Goal: Task Accomplishment & Management: Complete application form

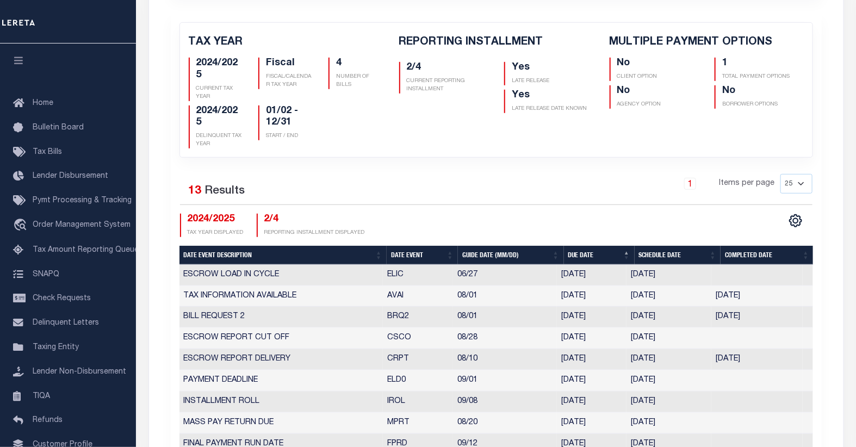
scroll to position [60, 0]
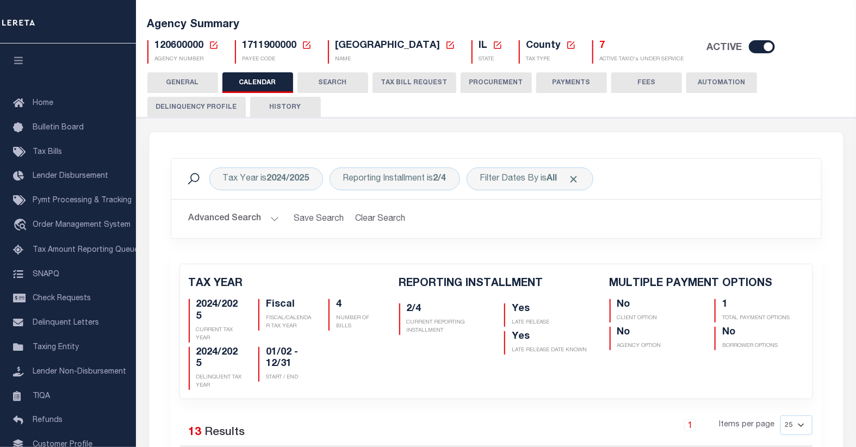
click at [210, 46] on icon at bounding box center [214, 45] width 10 height 10
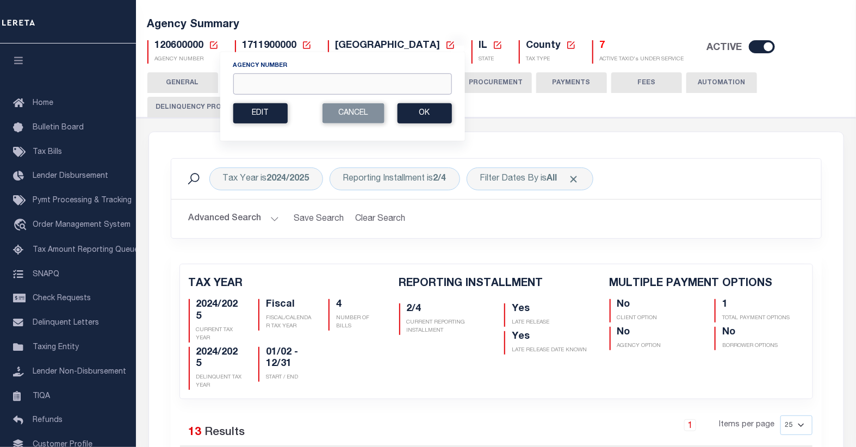
click at [311, 89] on input "Agency Number" at bounding box center [342, 83] width 219 height 21
type input "010090000"
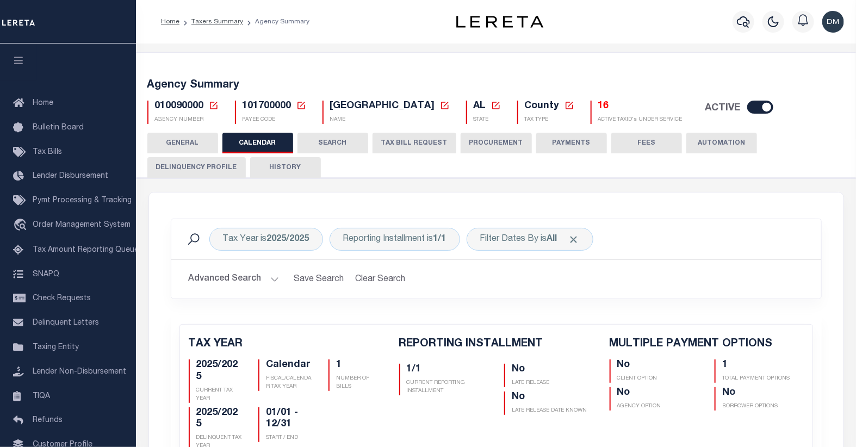
checkbox input "false"
type input "1"
click at [431, 144] on button "TAX BILL REQUEST" at bounding box center [415, 143] width 84 height 21
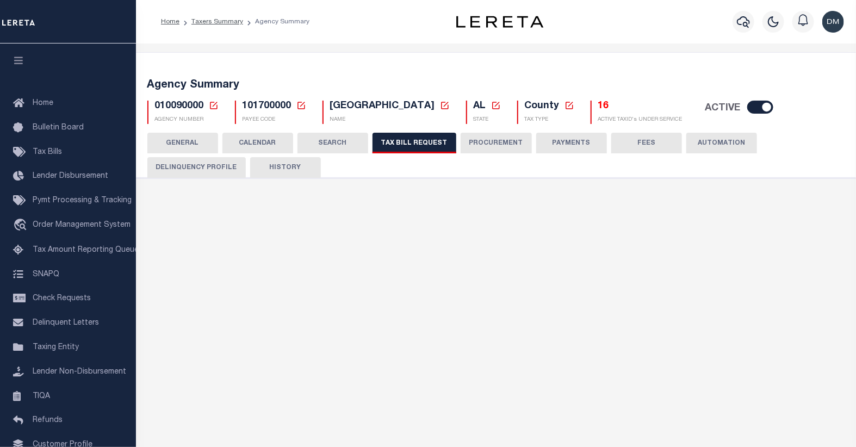
select select "27"
checkbox input "false"
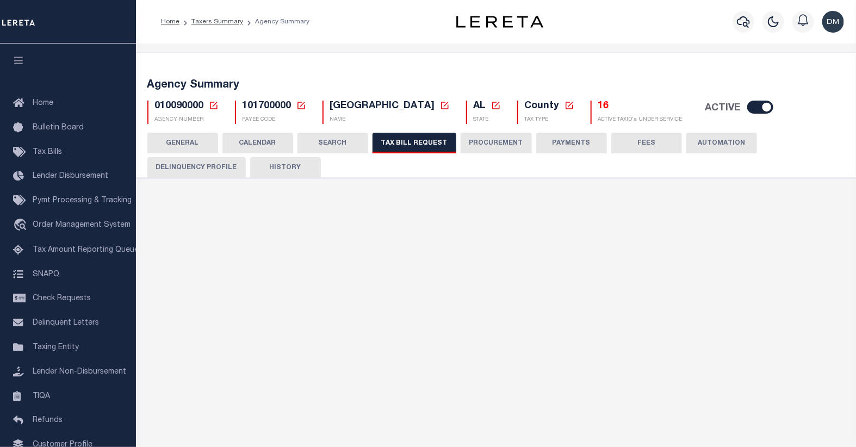
select select "22"
select select "true"
select select "13"
type input "7000"
select select
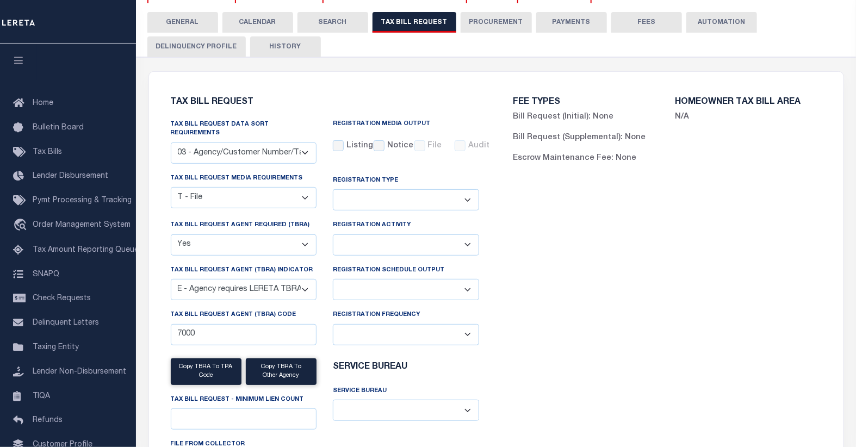
scroll to position [60, 0]
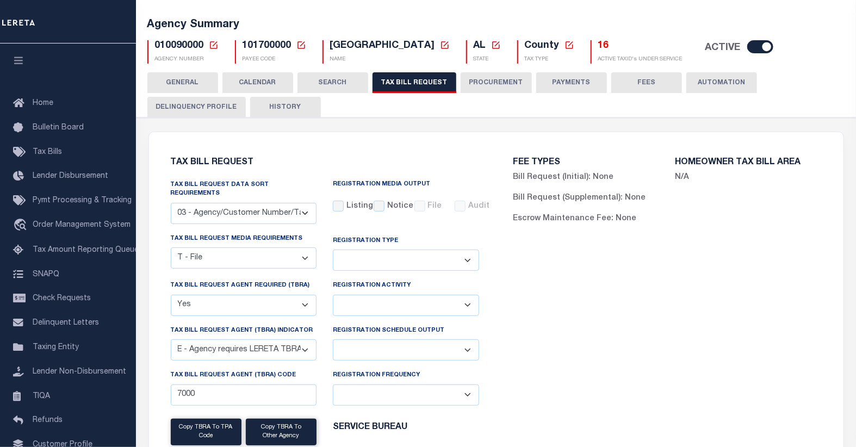
click at [213, 45] on icon at bounding box center [214, 45] width 8 height 8
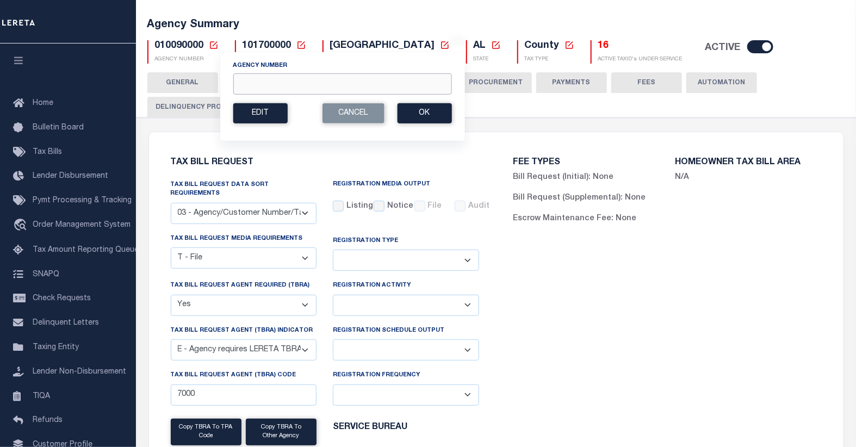
click at [335, 84] on input "Agency Number" at bounding box center [342, 83] width 219 height 21
type input "010200000"
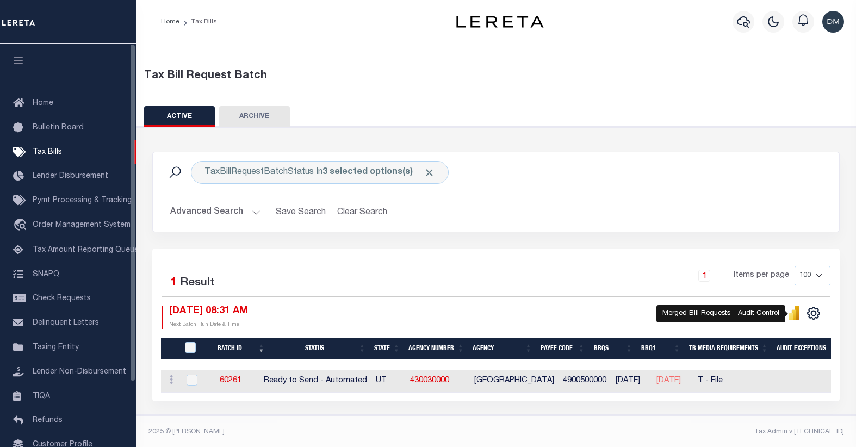
select select
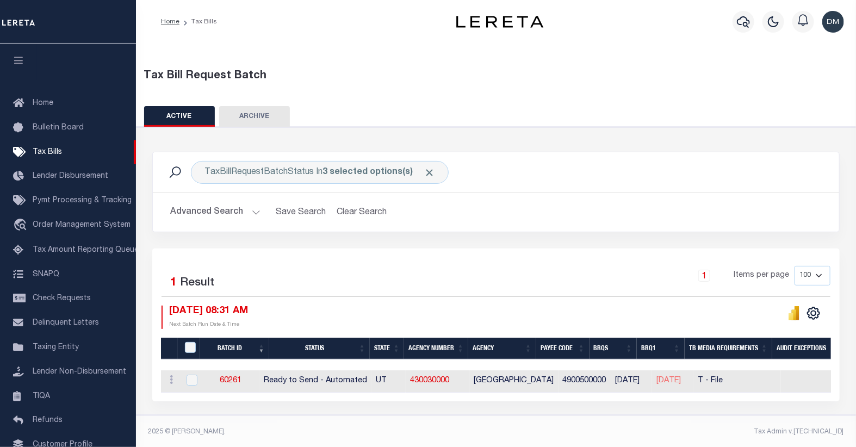
click at [244, 217] on button "Advanced Search" at bounding box center [215, 212] width 90 height 21
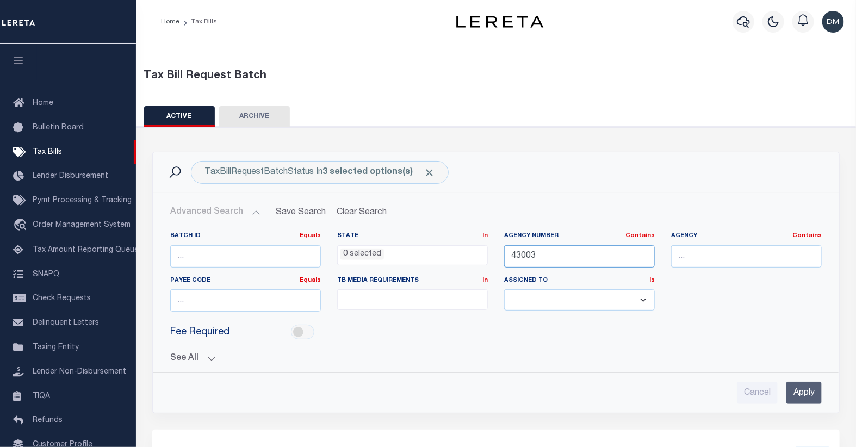
click at [529, 257] on input "43003" at bounding box center [579, 256] width 151 height 22
type input "01009"
click at [804, 393] on input "Apply" at bounding box center [804, 393] width 35 height 22
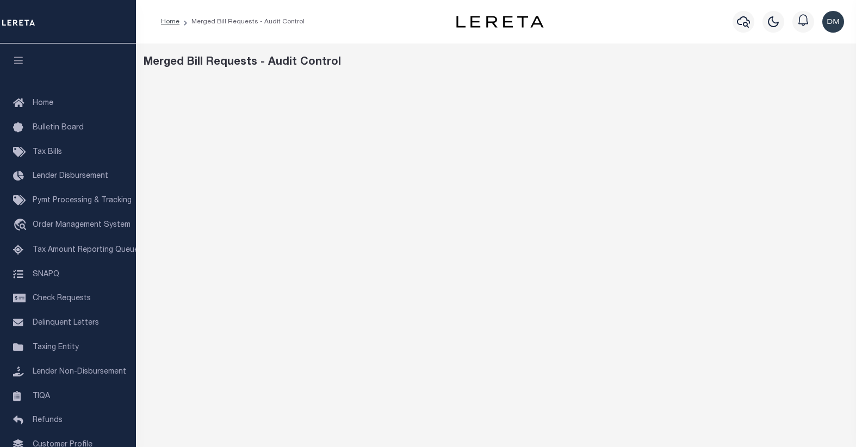
scroll to position [33, 0]
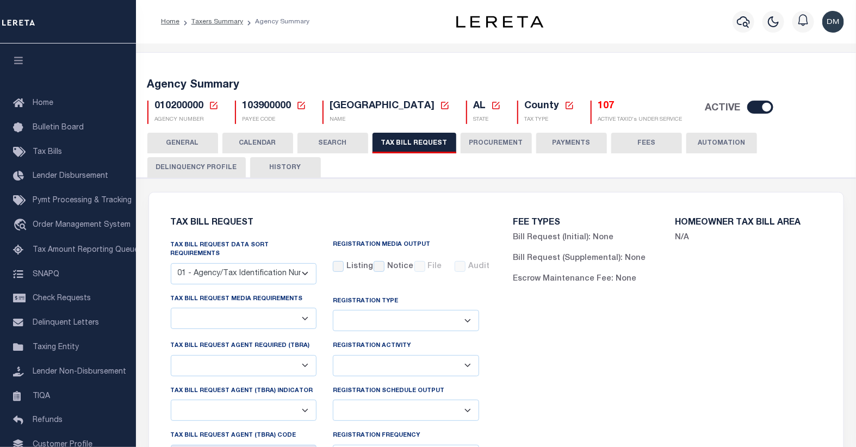
select select "27"
select select "22"
select select "false"
select select "1"
select select
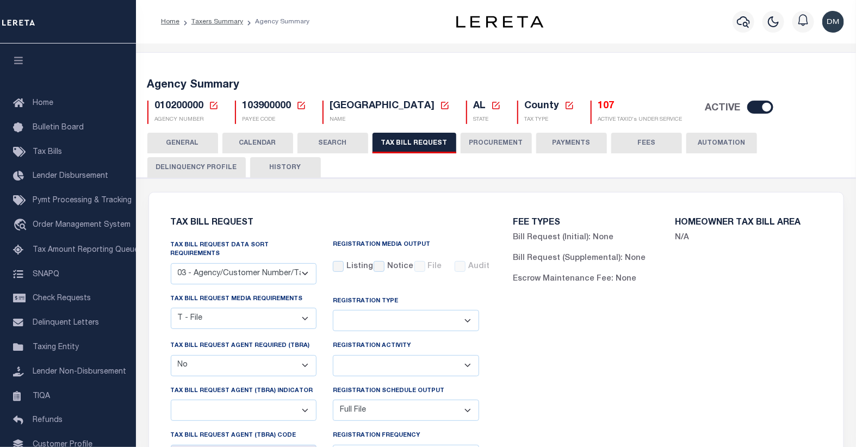
click at [212, 104] on icon at bounding box center [214, 106] width 10 height 10
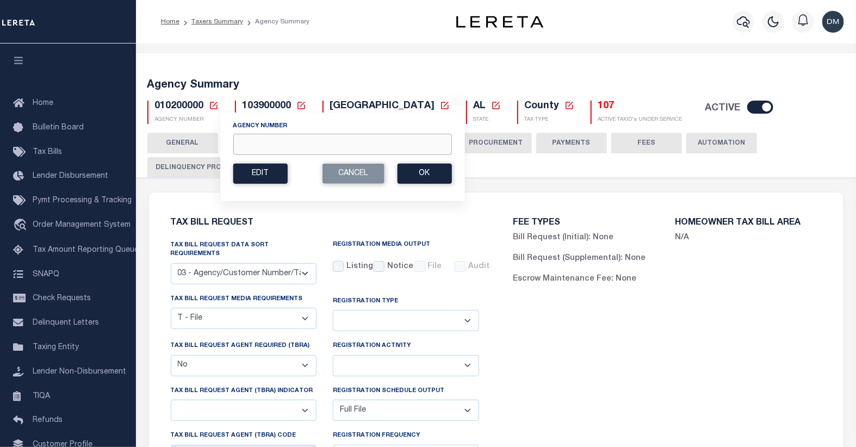
click at [276, 141] on input "Agency Number" at bounding box center [342, 144] width 219 height 21
type input "010240000"
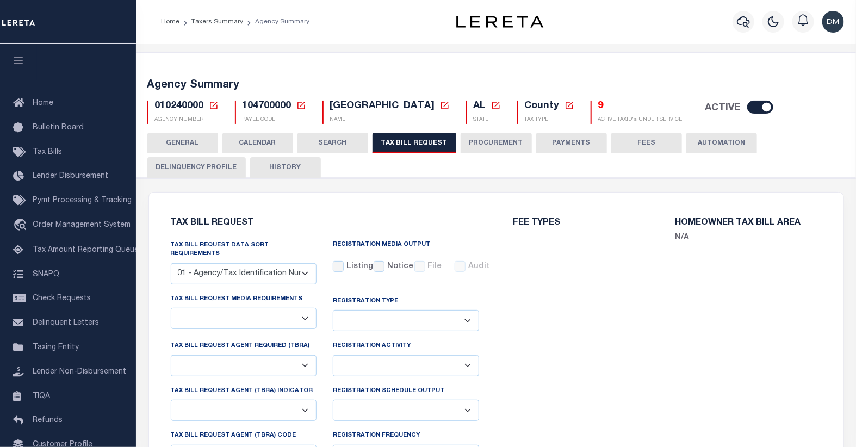
select select "27"
checkbox input "false"
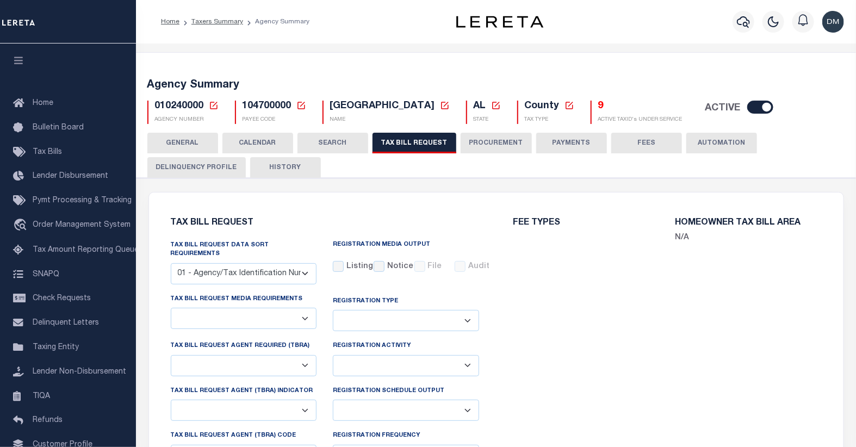
select select "22"
select select "true"
select select "13"
type input "7000"
select select
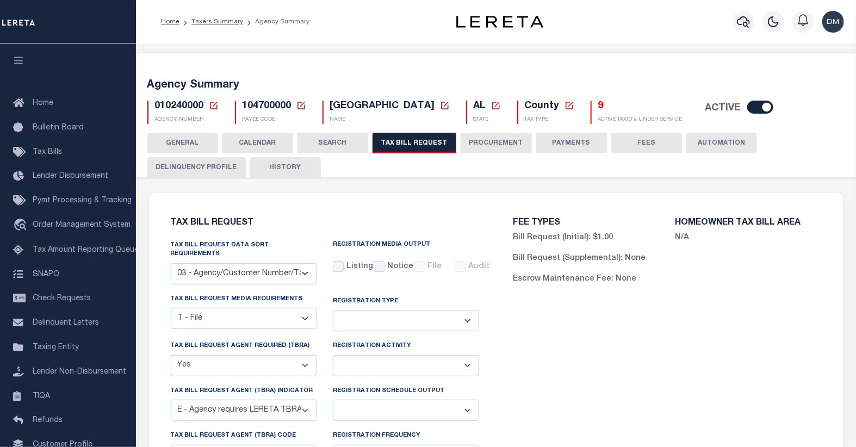
click at [214, 108] on icon at bounding box center [214, 106] width 10 height 10
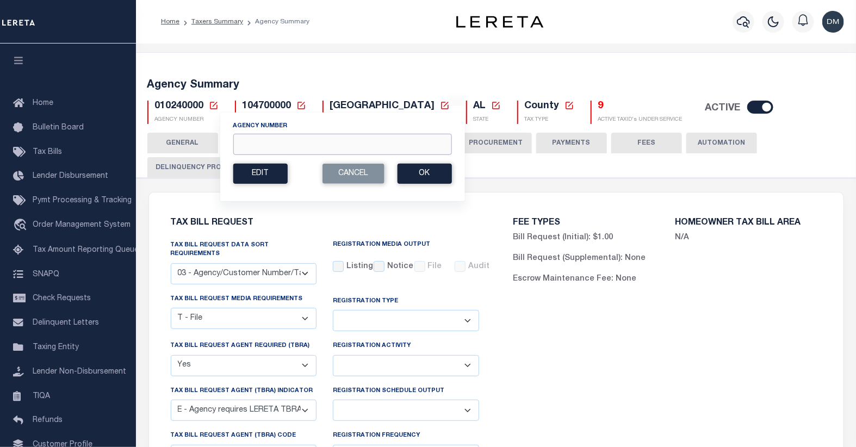
click at [308, 152] on input "Agency Number" at bounding box center [342, 144] width 219 height 21
type input "010410000"
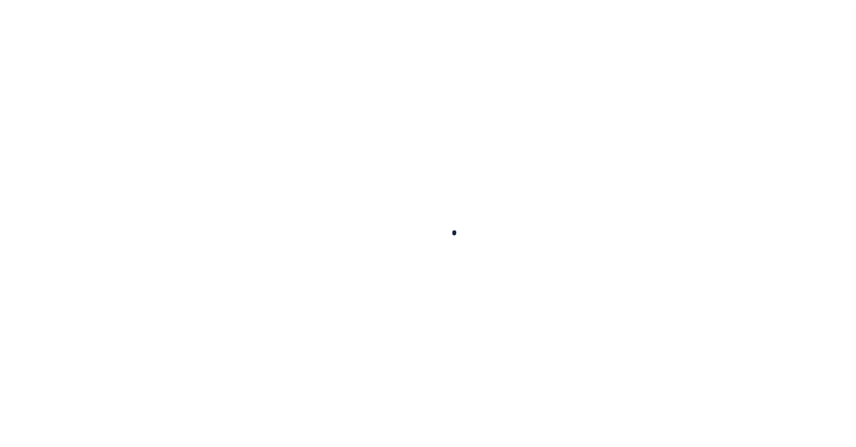
select select
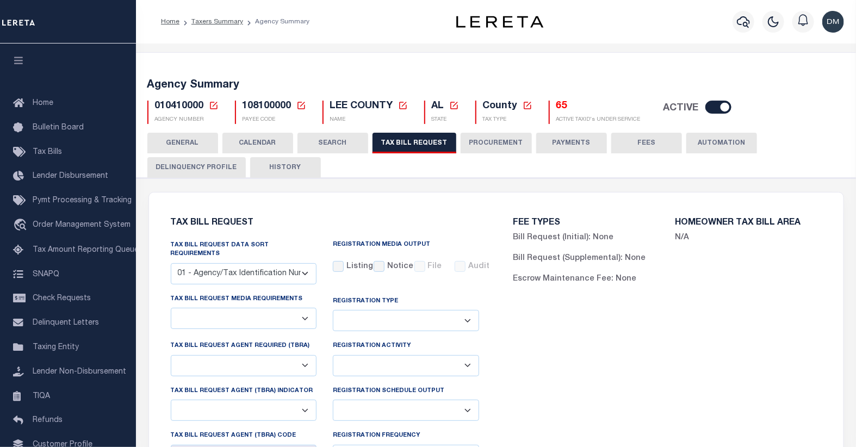
select select "30"
checkbox input "false"
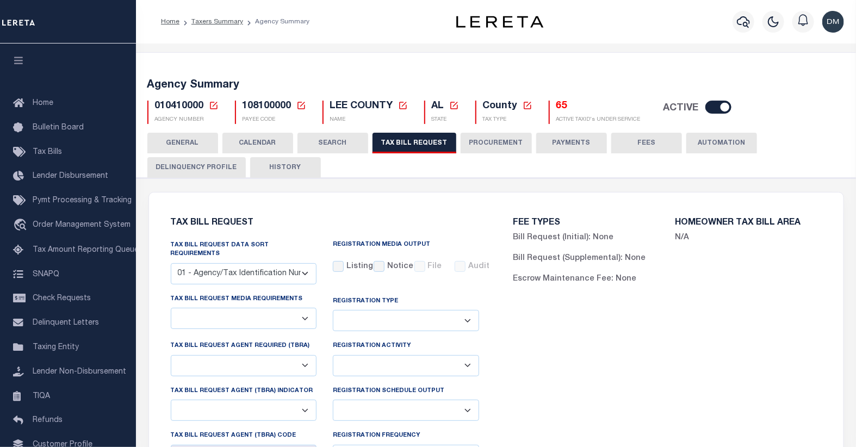
select select "22"
select select "false"
type input "3400-3699"
select select
click at [212, 104] on icon at bounding box center [214, 106] width 10 height 10
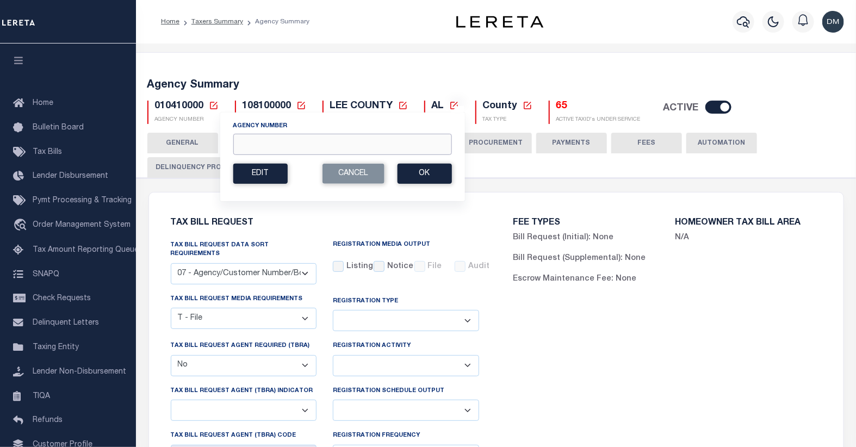
click at [267, 141] on input "Agency Number" at bounding box center [342, 144] width 219 height 21
type input "101450000"
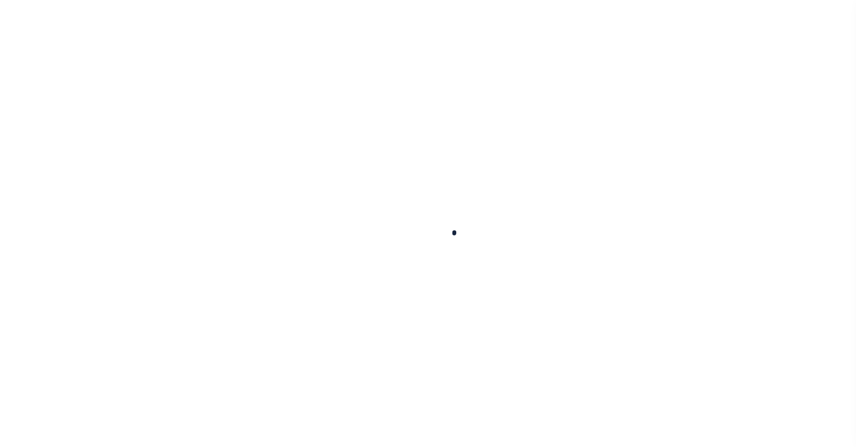
select select
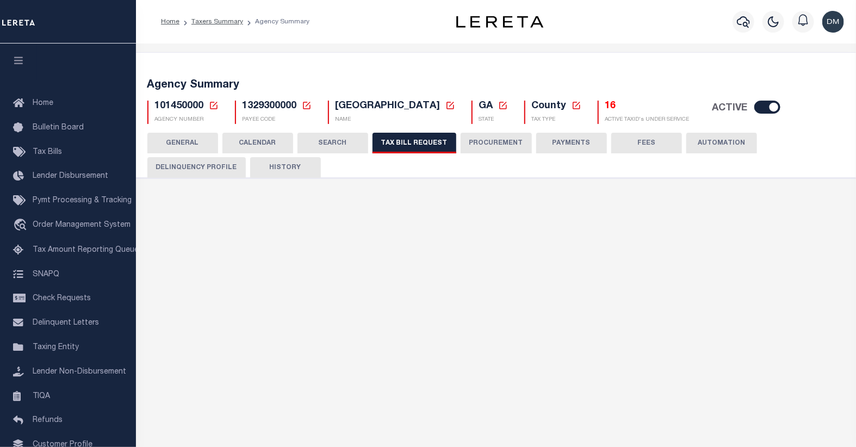
click at [211, 104] on icon at bounding box center [214, 106] width 10 height 10
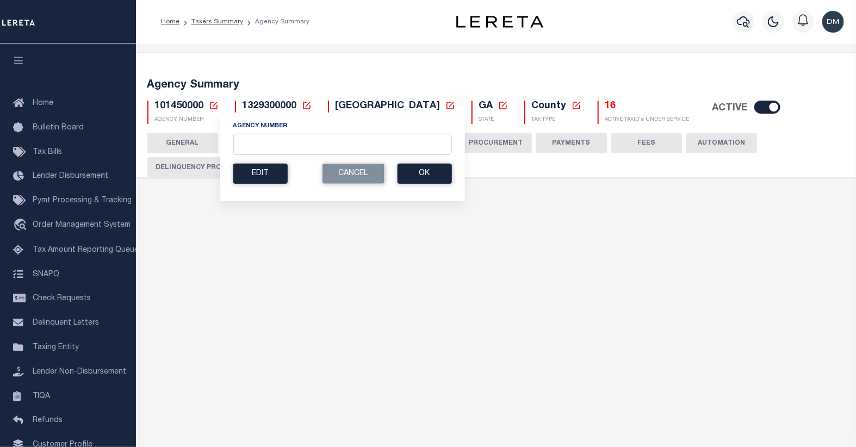
select select "30"
checkbox input "false"
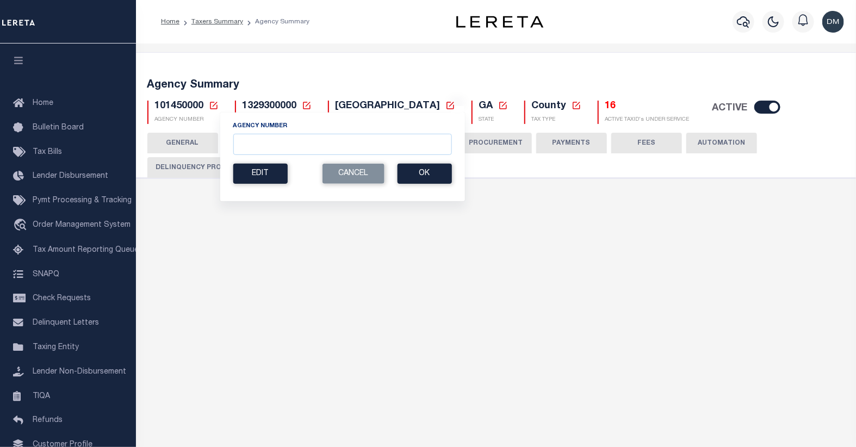
select select "20"
select select "false"
select select
click at [261, 145] on input "Agency Number" at bounding box center [342, 144] width 219 height 21
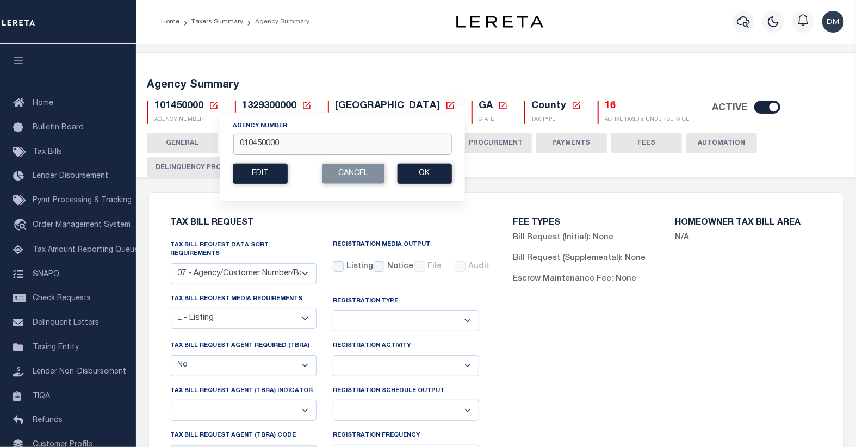
type input "010450000"
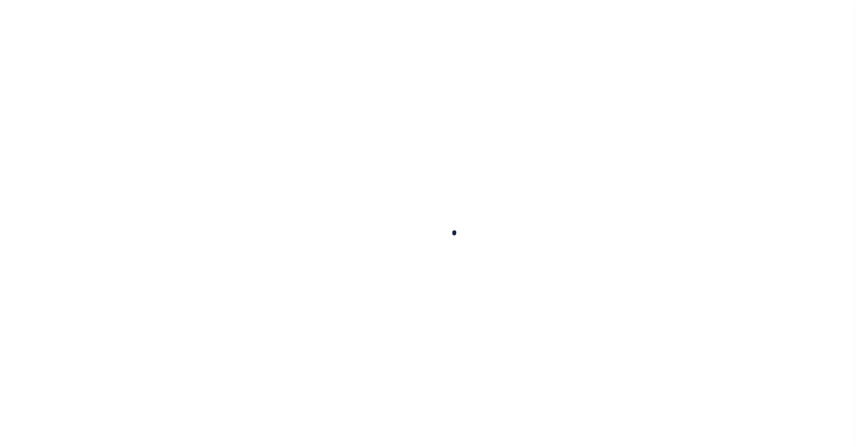
select select
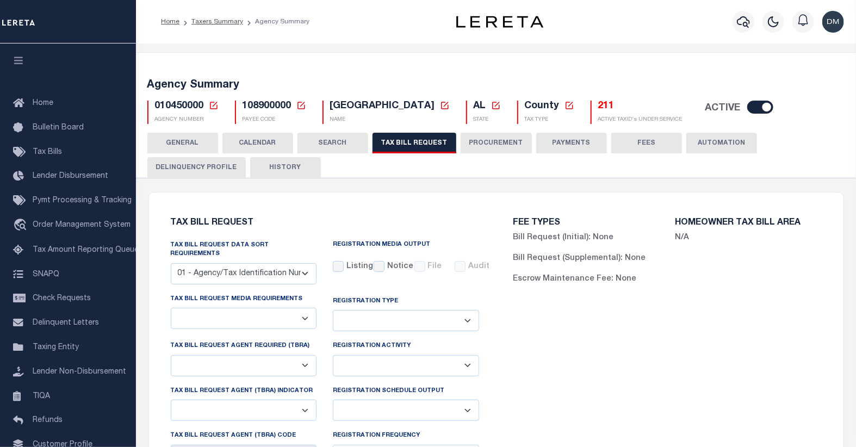
select select "27"
checkbox input "false"
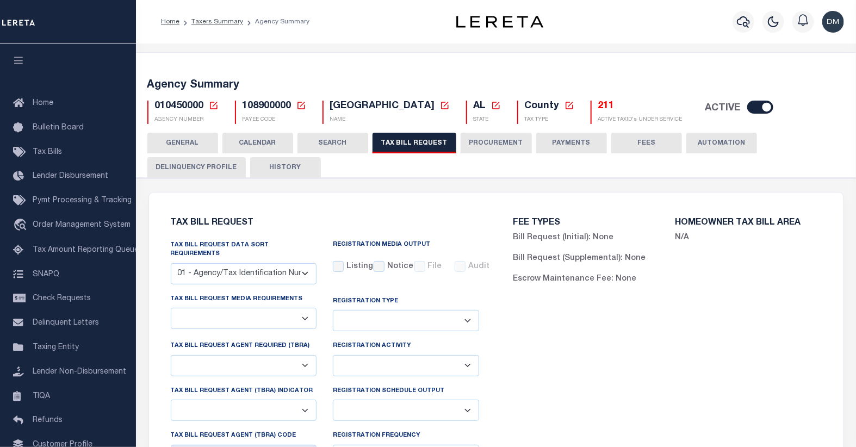
select select "22"
select select "false"
select select
select select "7803021001"
click at [213, 110] on link at bounding box center [214, 106] width 10 height 10
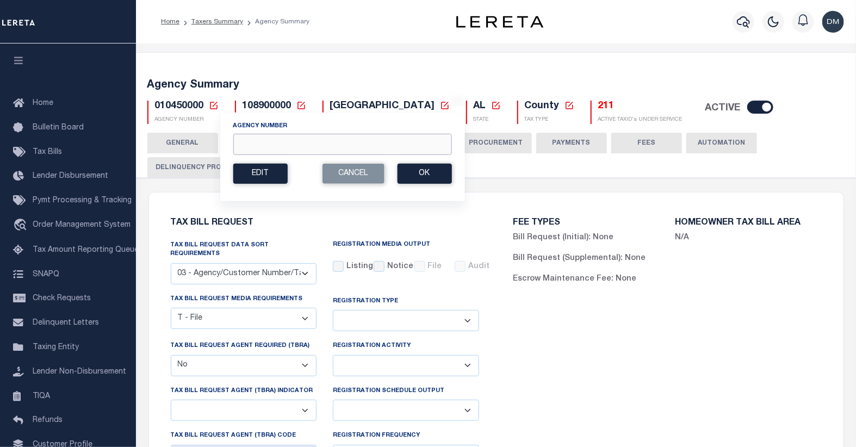
click at [251, 152] on input "Agency Number" at bounding box center [342, 144] width 219 height 21
type input "010520000"
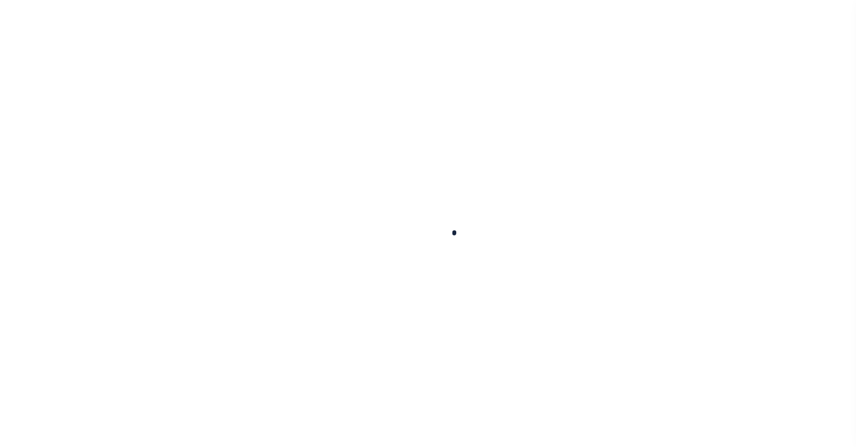
select select
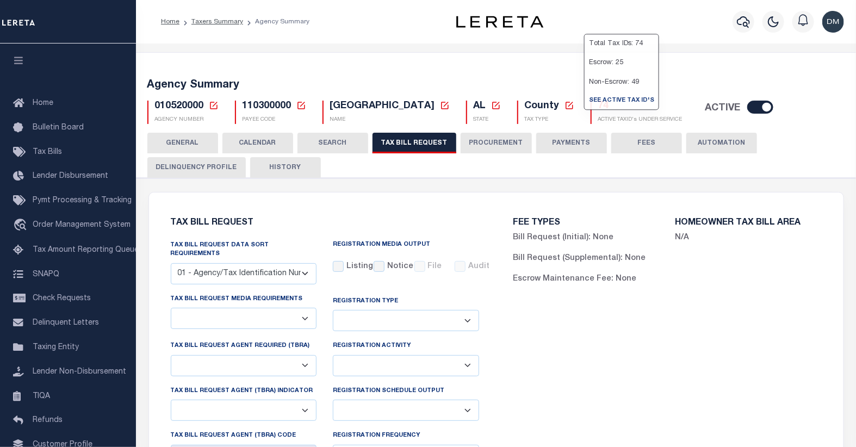
select select "27"
checkbox input "false"
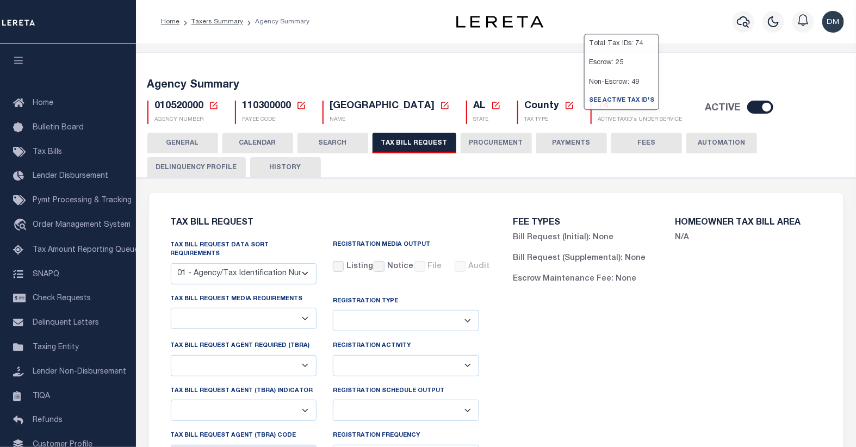
select select "22"
select select "false"
type input "3400-4200"
select select
click at [213, 109] on icon at bounding box center [214, 106] width 8 height 8
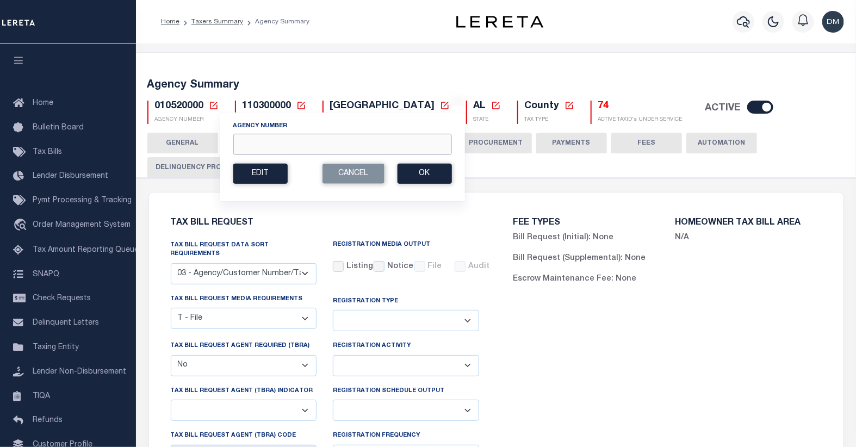
click at [263, 140] on input "Agency Number" at bounding box center [342, 144] width 219 height 21
type input "010560000"
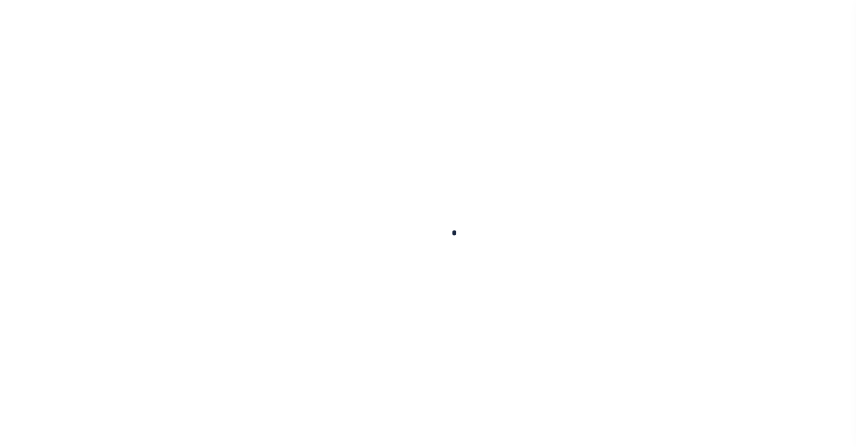
select select
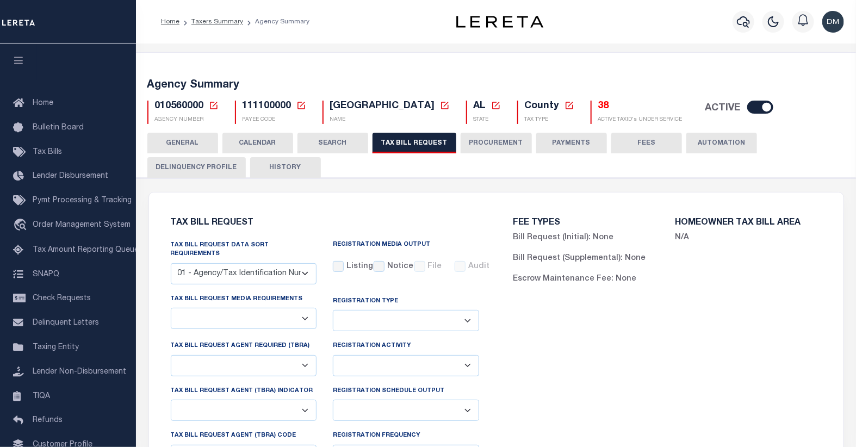
select select "29"
checkbox input "false"
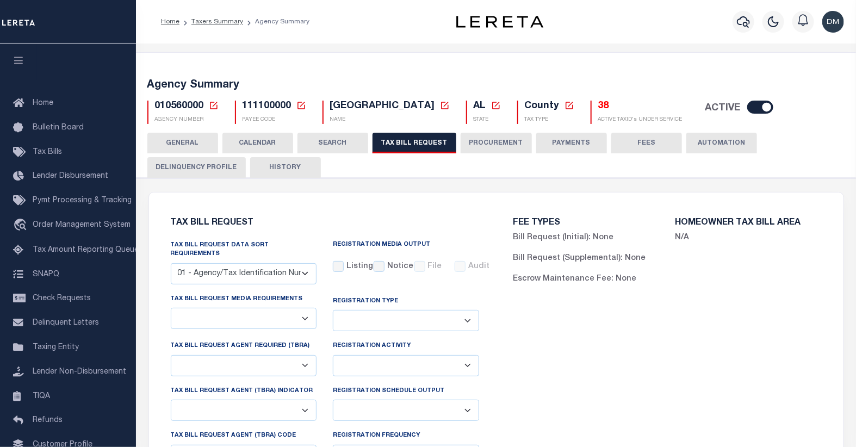
select select "22"
select select "true"
select select "13"
type input "7000"
select select
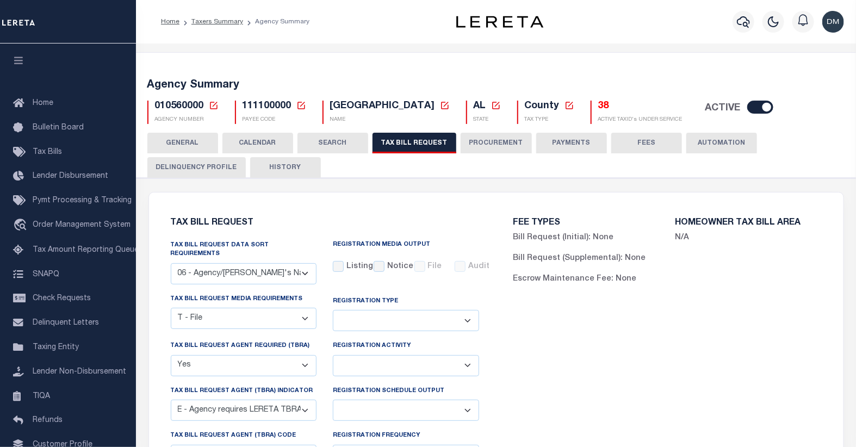
click at [212, 105] on icon at bounding box center [214, 106] width 10 height 10
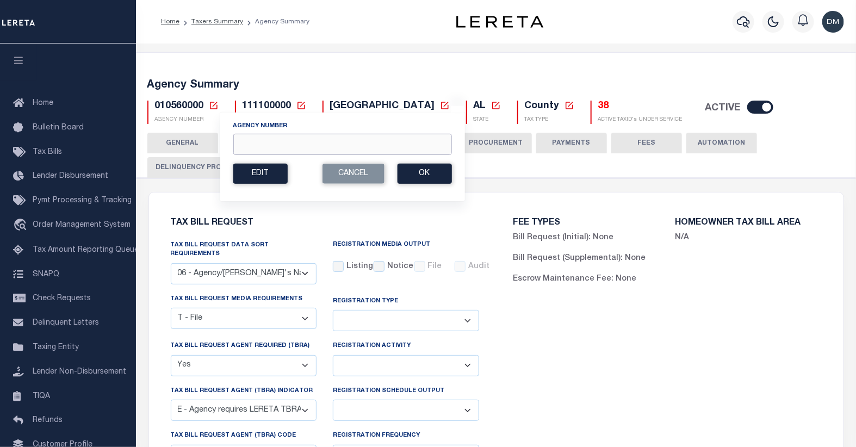
click at [273, 143] on input "Agency Number" at bounding box center [342, 144] width 219 height 21
type input "010630000"
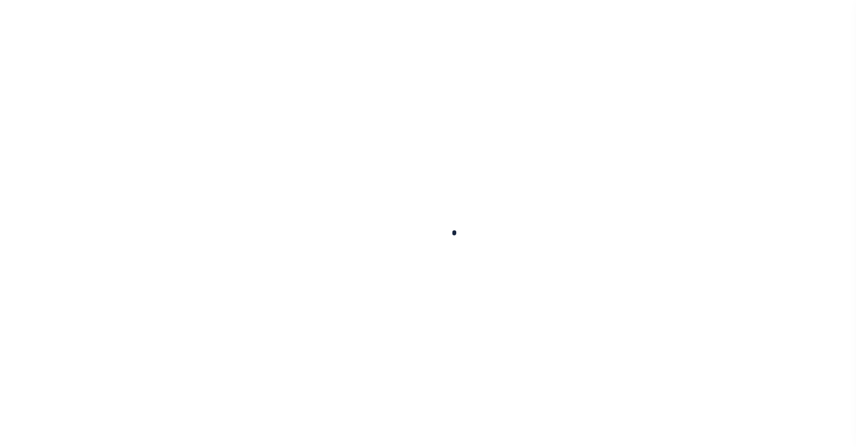
select select
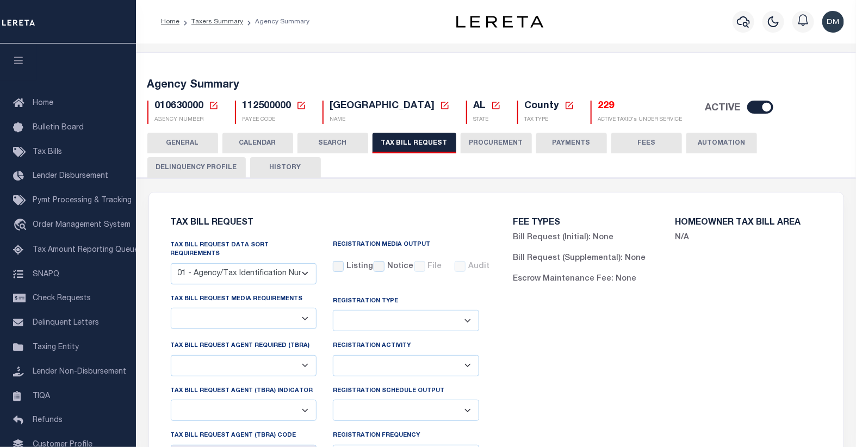
select select "27"
select select "22"
select select "false"
select select "14"
select select "1"
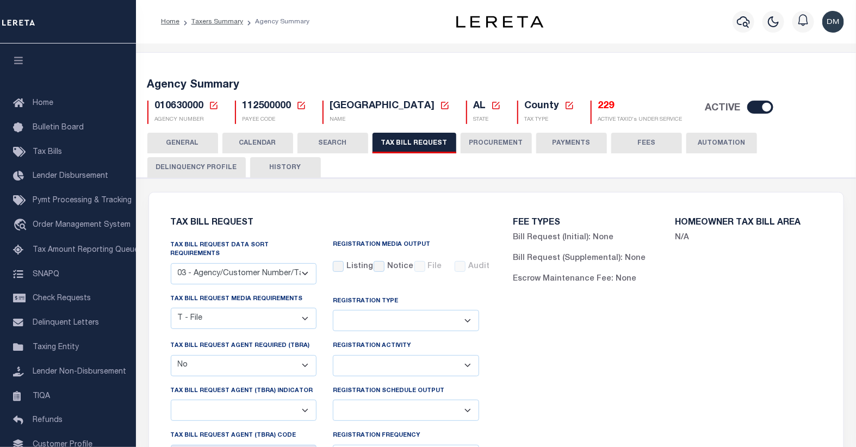
select select
click at [211, 106] on icon at bounding box center [214, 106] width 10 height 10
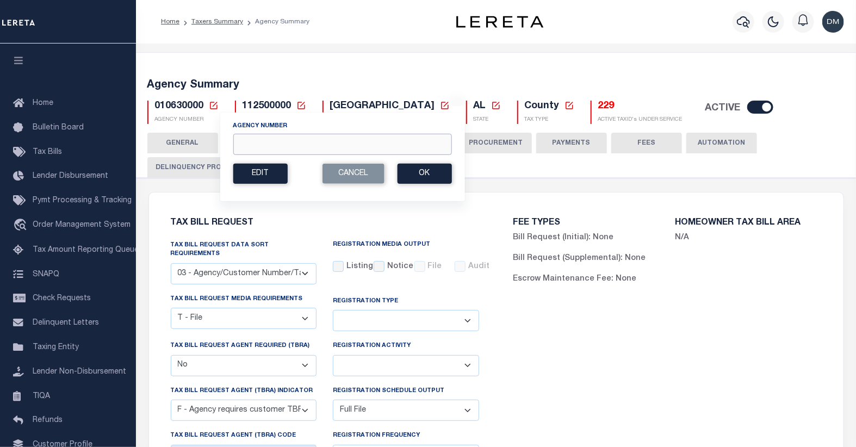
click at [294, 147] on input "Agency Number" at bounding box center [342, 144] width 219 height 21
type input "040080000"
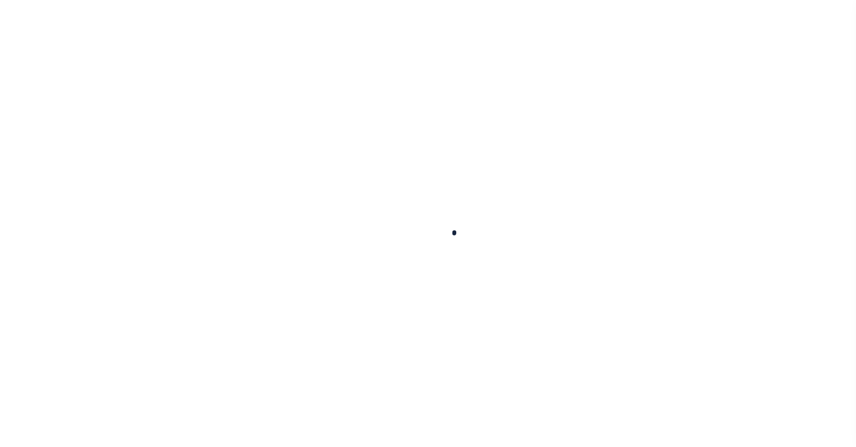
select select
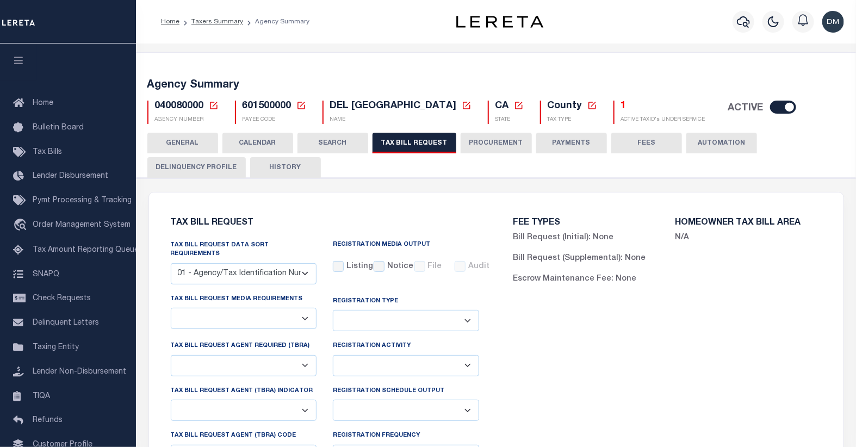
checkbox input "false"
select select "22"
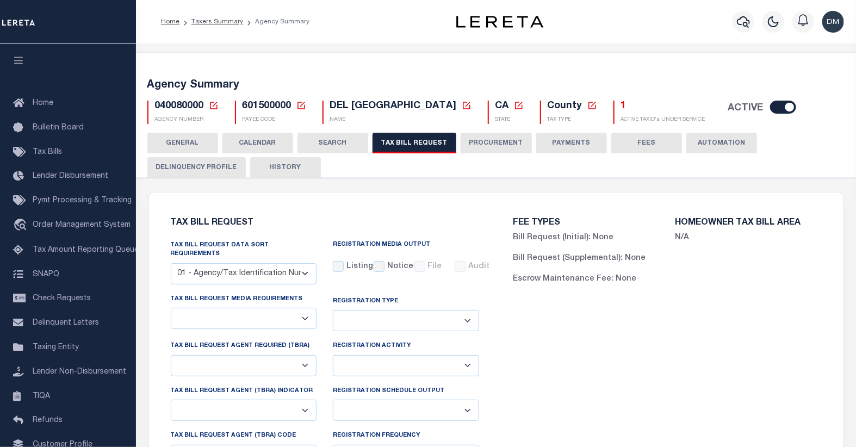
select select "true"
select select "13"
type input "5802"
select select
click at [211, 104] on icon at bounding box center [214, 106] width 10 height 10
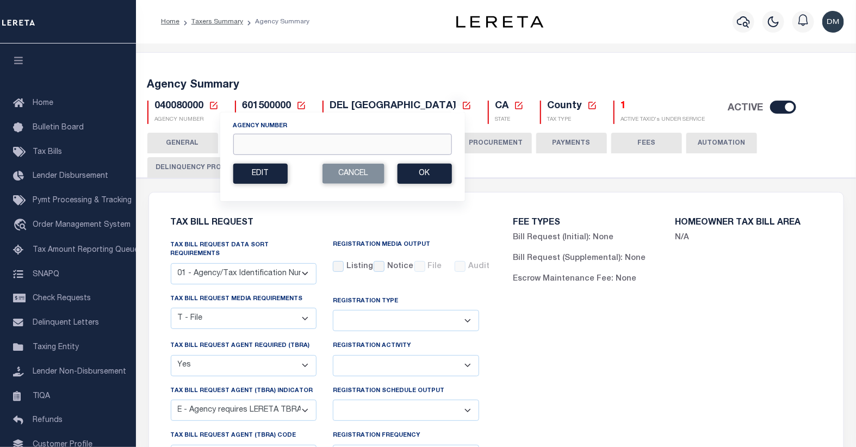
click at [252, 144] on input "Agency Number" at bounding box center [342, 144] width 219 height 21
type input "040448888"
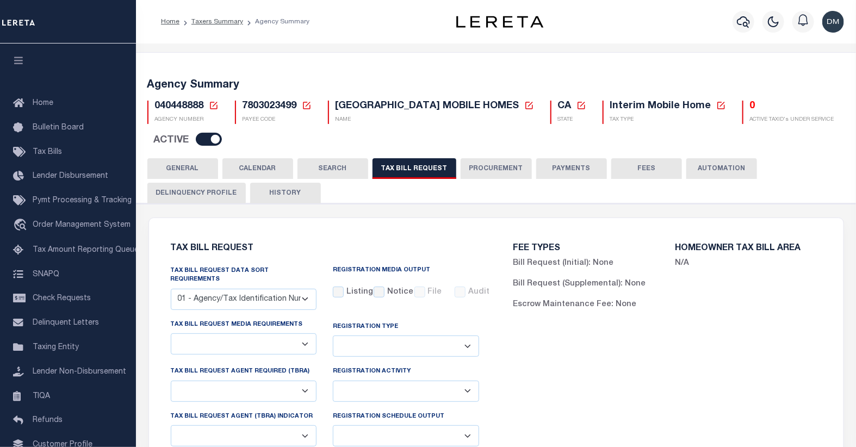
checkbox input "false"
select select "23"
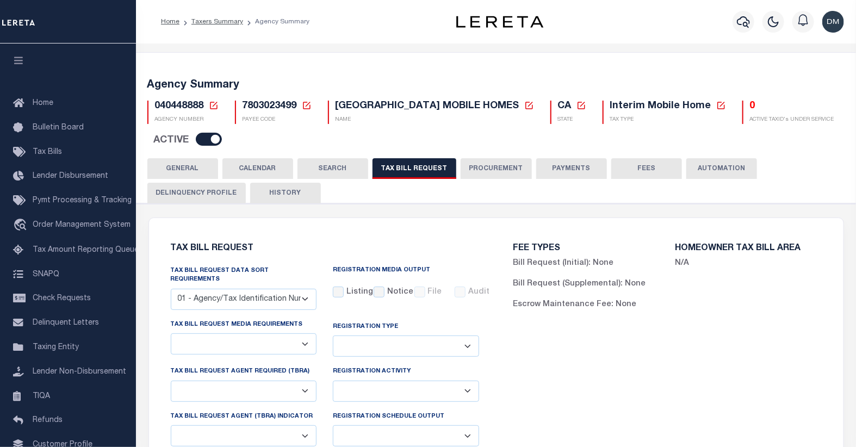
select select "true"
select select "13"
type input "5802"
select select
click at [307, 335] on select "A - Listing, File B - Blank Disk E - Notice, Listing F - Form G - Survey L - Li…" at bounding box center [244, 344] width 146 height 21
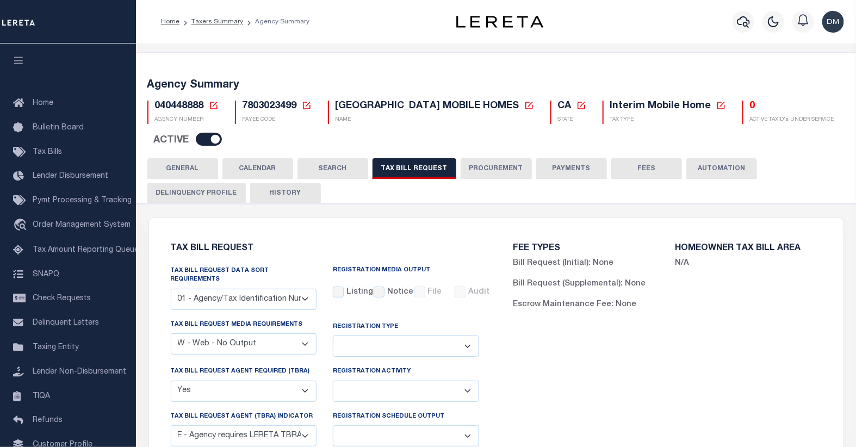
click at [660, 381] on div "FEE TYPES Bill Request (Initial): None Bill Request (Supplemental): None Escrow…" at bounding box center [667, 443] width 343 height 424
click at [305, 334] on select "A - Listing, File B - Blank Disk E - Notice, Listing F - Form G - Survey L - Li…" at bounding box center [244, 344] width 146 height 21
select select "22"
click at [171, 334] on select "A - Listing, File B - Blank Disk E - Notice, Listing F - Form G - Survey L - Li…" at bounding box center [244, 344] width 146 height 21
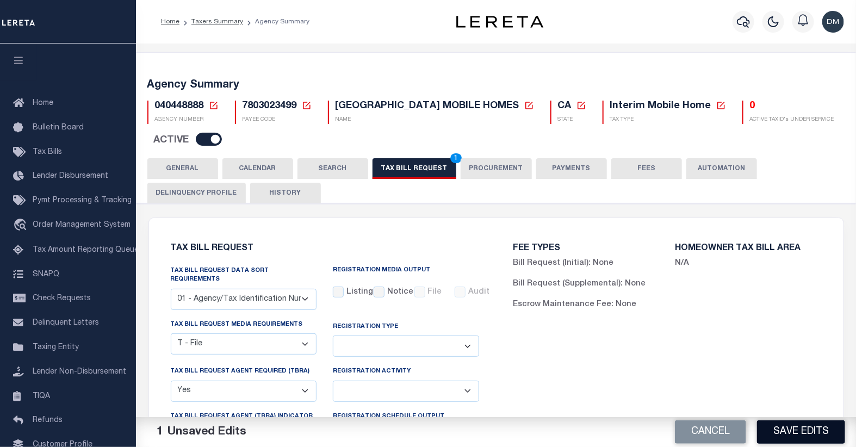
click at [783, 433] on button "Save Edits" at bounding box center [801, 432] width 88 height 23
click at [395, 169] on button "TAX BILL REQUEST 1" at bounding box center [415, 168] width 84 height 21
click at [797, 433] on button "Save Edits" at bounding box center [801, 432] width 88 height 23
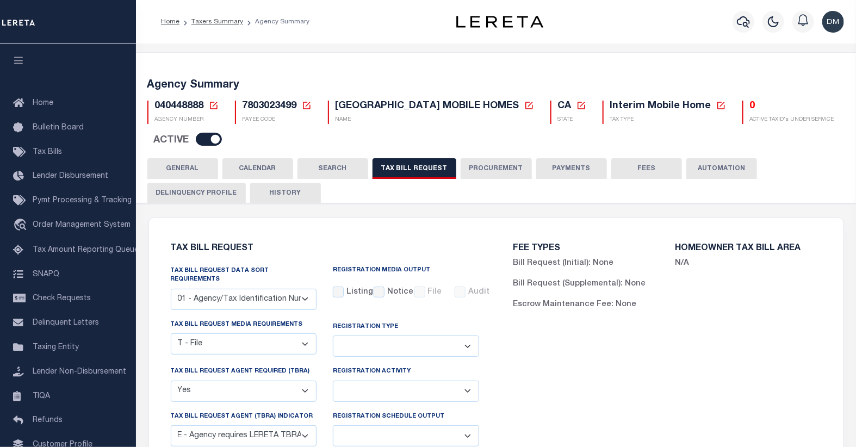
scroll to position [60, 0]
